Goal: Navigation & Orientation: Locate item on page

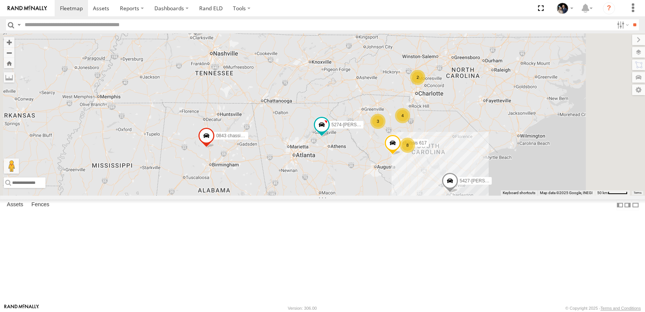
click at [0, 0] on span at bounding box center [0, 0] width 0 height 0
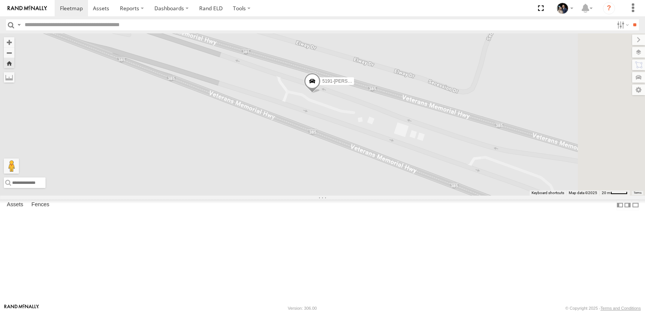
drag, startPoint x: 528, startPoint y: 198, endPoint x: 516, endPoint y: 176, distance: 25.1
click at [516, 176] on div "5191-[PERSON_NAME]" at bounding box center [322, 114] width 645 height 162
click at [14, 44] on button "Zoom in" at bounding box center [9, 42] width 11 height 10
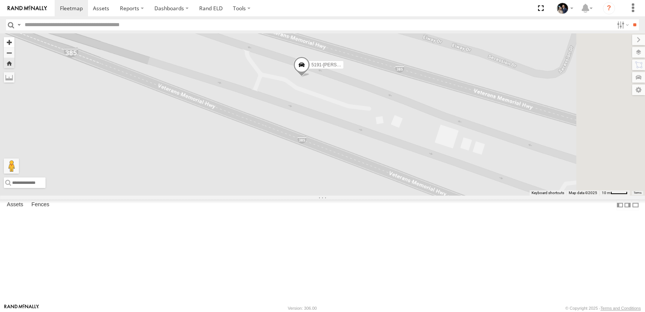
click at [14, 44] on button "Zoom in" at bounding box center [9, 42] width 11 height 10
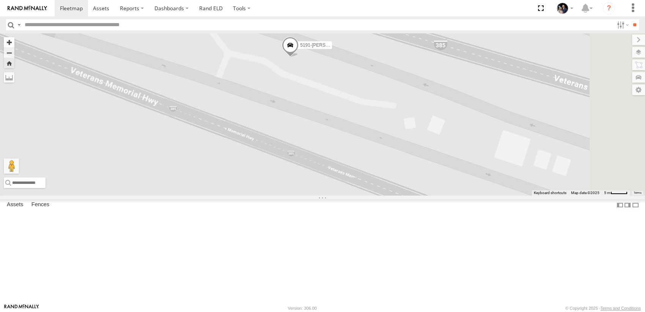
click at [14, 44] on button "Zoom in" at bounding box center [9, 42] width 11 height 10
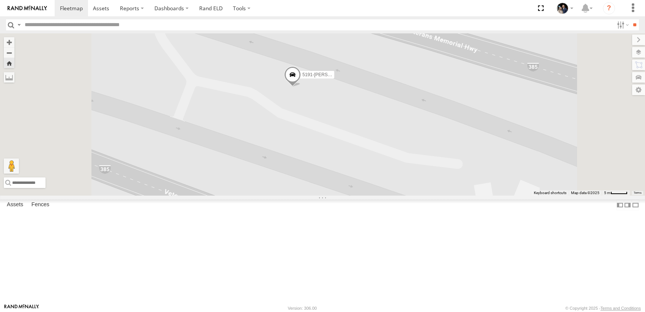
drag, startPoint x: 326, startPoint y: 129, endPoint x: 347, endPoint y: 194, distance: 68.4
click at [347, 194] on div "5191-[PERSON_NAME]" at bounding box center [322, 114] width 645 height 162
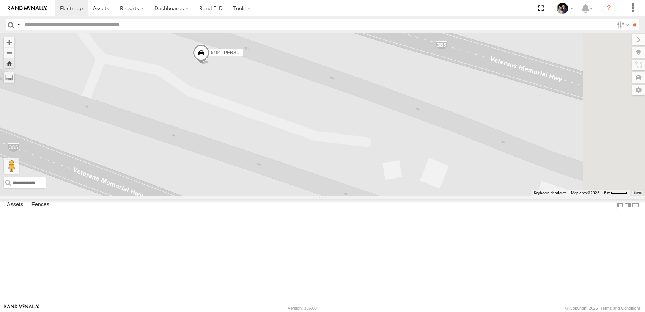
drag, startPoint x: 438, startPoint y: 175, endPoint x: 345, endPoint y: 153, distance: 95.2
click at [345, 153] on div "5191-[PERSON_NAME]" at bounding box center [322, 114] width 645 height 162
click at [14, 52] on button "Zoom out" at bounding box center [9, 52] width 11 height 11
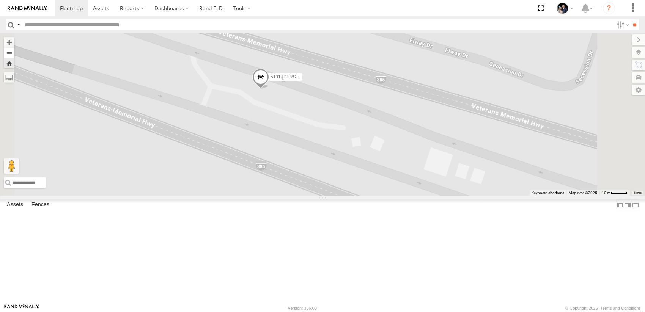
click at [14, 52] on button "Zoom out" at bounding box center [9, 52] width 11 height 11
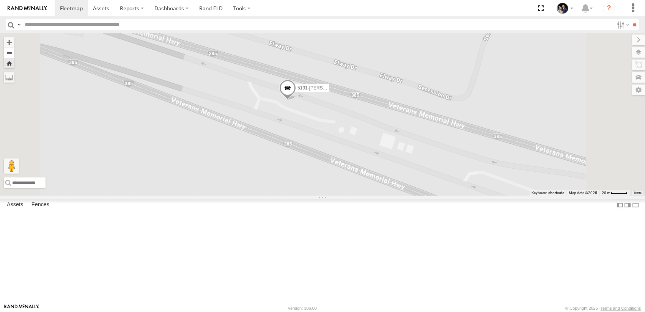
click at [14, 52] on button "Zoom out" at bounding box center [9, 52] width 11 height 11
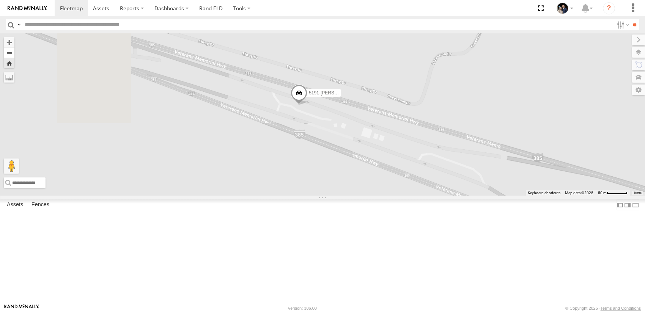
click at [14, 52] on button "Zoom out" at bounding box center [9, 52] width 11 height 11
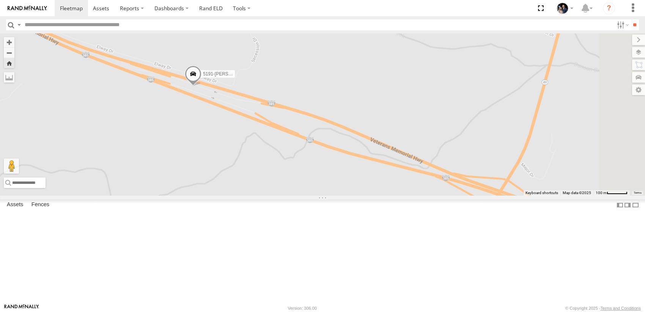
drag, startPoint x: 325, startPoint y: 113, endPoint x: 202, endPoint y: 87, distance: 125.7
click at [202, 87] on div "5191-[PERSON_NAME]" at bounding box center [322, 114] width 645 height 162
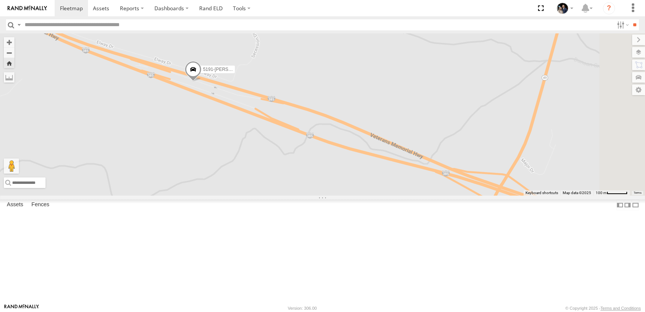
click at [535, 116] on div "5191-[PERSON_NAME]" at bounding box center [322, 114] width 645 height 162
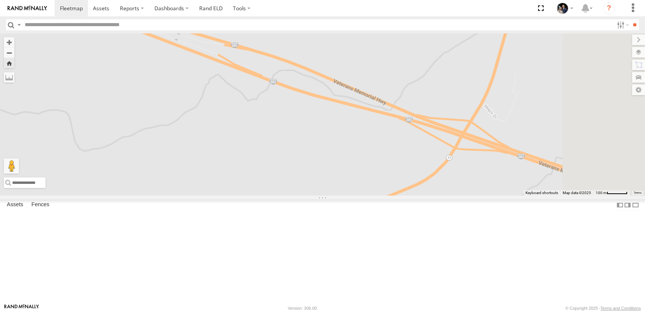
drag, startPoint x: 532, startPoint y: 118, endPoint x: 490, endPoint y: 63, distance: 69.1
click at [490, 61] on div "5191-[PERSON_NAME]" at bounding box center [322, 114] width 645 height 162
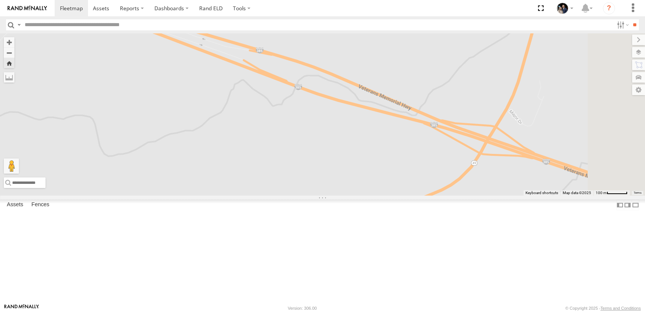
drag, startPoint x: 529, startPoint y: 200, endPoint x: 560, endPoint y: 209, distance: 32.8
click at [560, 196] on div "5191-[PERSON_NAME]" at bounding box center [322, 114] width 645 height 162
